Goal: Use online tool/utility: Use online tool/utility

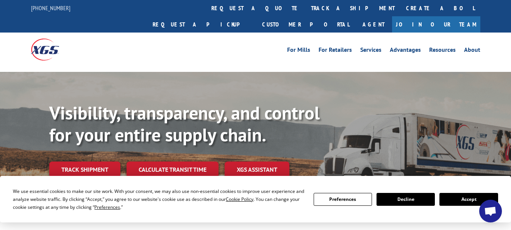
click at [156, 162] on link "Calculate transit time" at bounding box center [172, 170] width 92 height 16
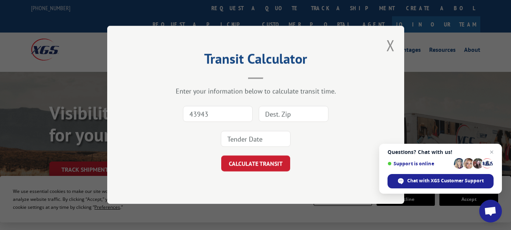
drag, startPoint x: 210, startPoint y: 115, endPoint x: 178, endPoint y: 118, distance: 32.4
click at [178, 118] on div "43943" at bounding box center [255, 127] width 221 height 50
type input "30721"
click at [271, 117] on input at bounding box center [294, 114] width 70 height 16
type input "43943"
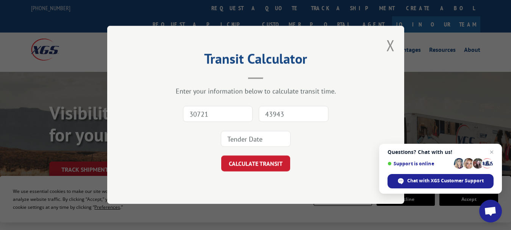
click at [248, 140] on input at bounding box center [256, 139] width 70 height 16
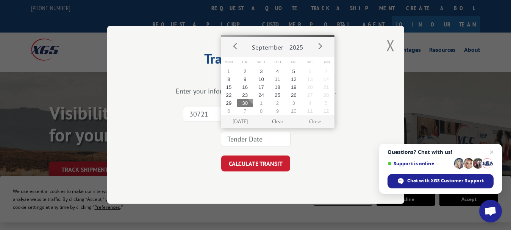
click at [246, 101] on button "30" at bounding box center [245, 103] width 16 height 8
type input "[DATE]"
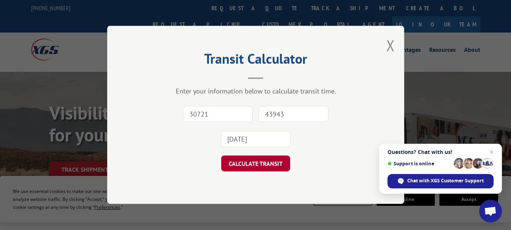
click at [246, 164] on button "CALCULATE TRANSIT" at bounding box center [255, 164] width 69 height 16
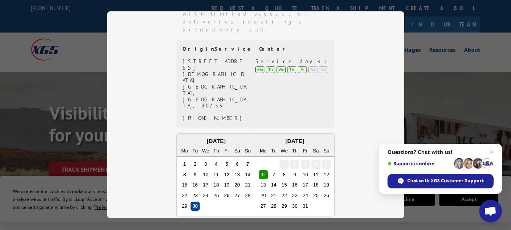
scroll to position [265, 0]
